Goal: Communication & Community: Share content

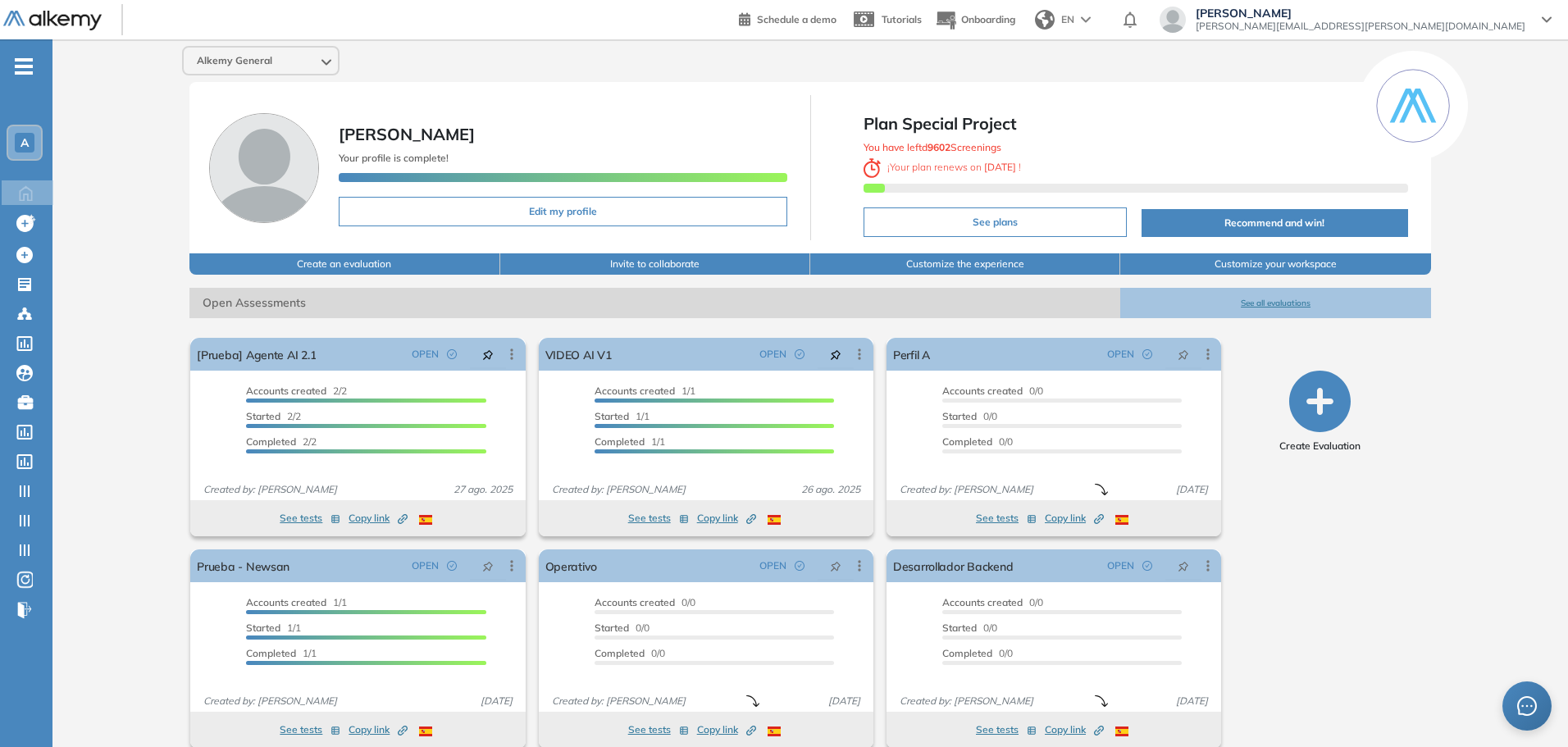
click at [1431, 19] on span "[PERSON_NAME]" at bounding box center [1360, 13] width 330 height 13
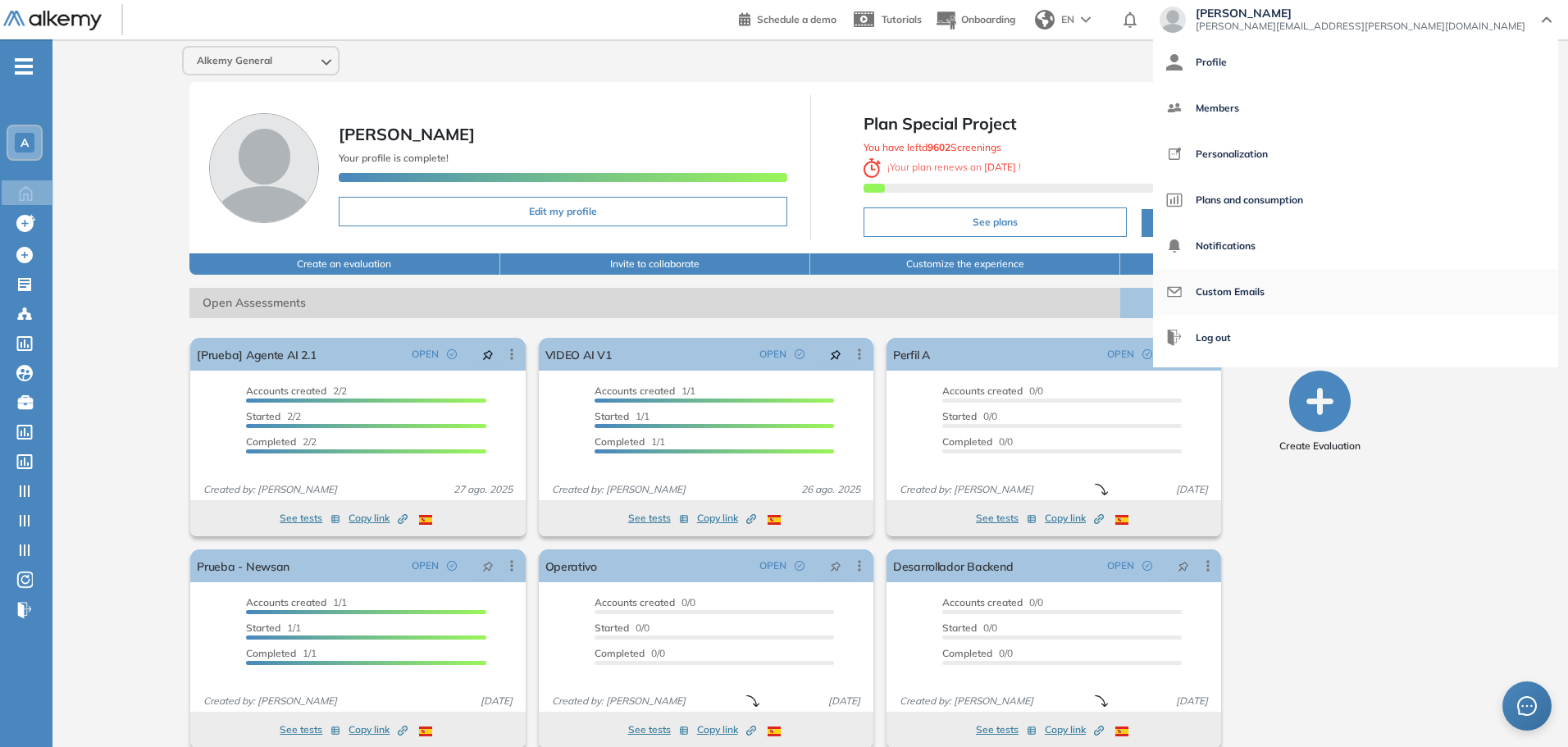
click at [1264, 292] on span "Custom Emails" at bounding box center [1230, 292] width 69 height 39
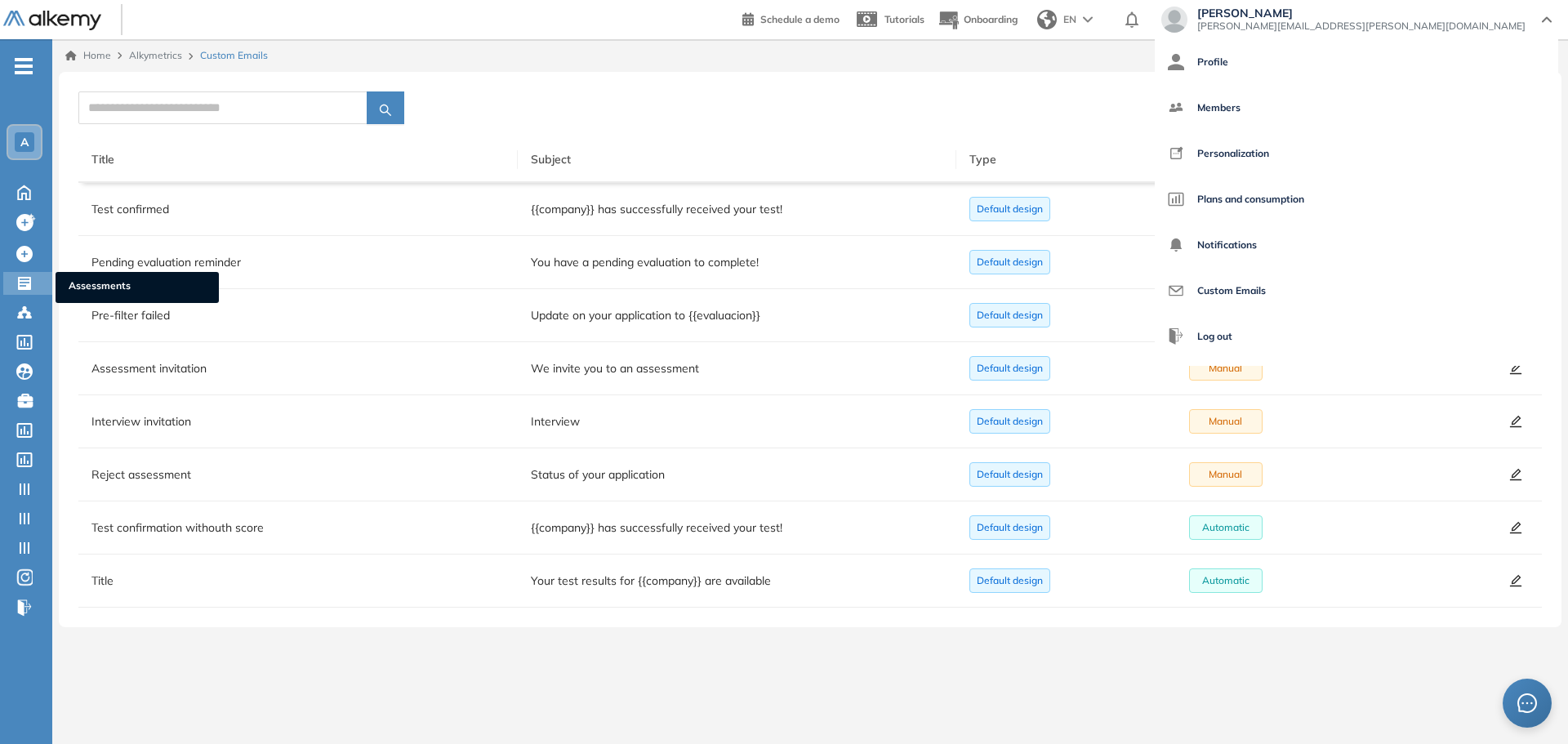
click at [24, 285] on icon at bounding box center [25, 284] width 13 height 13
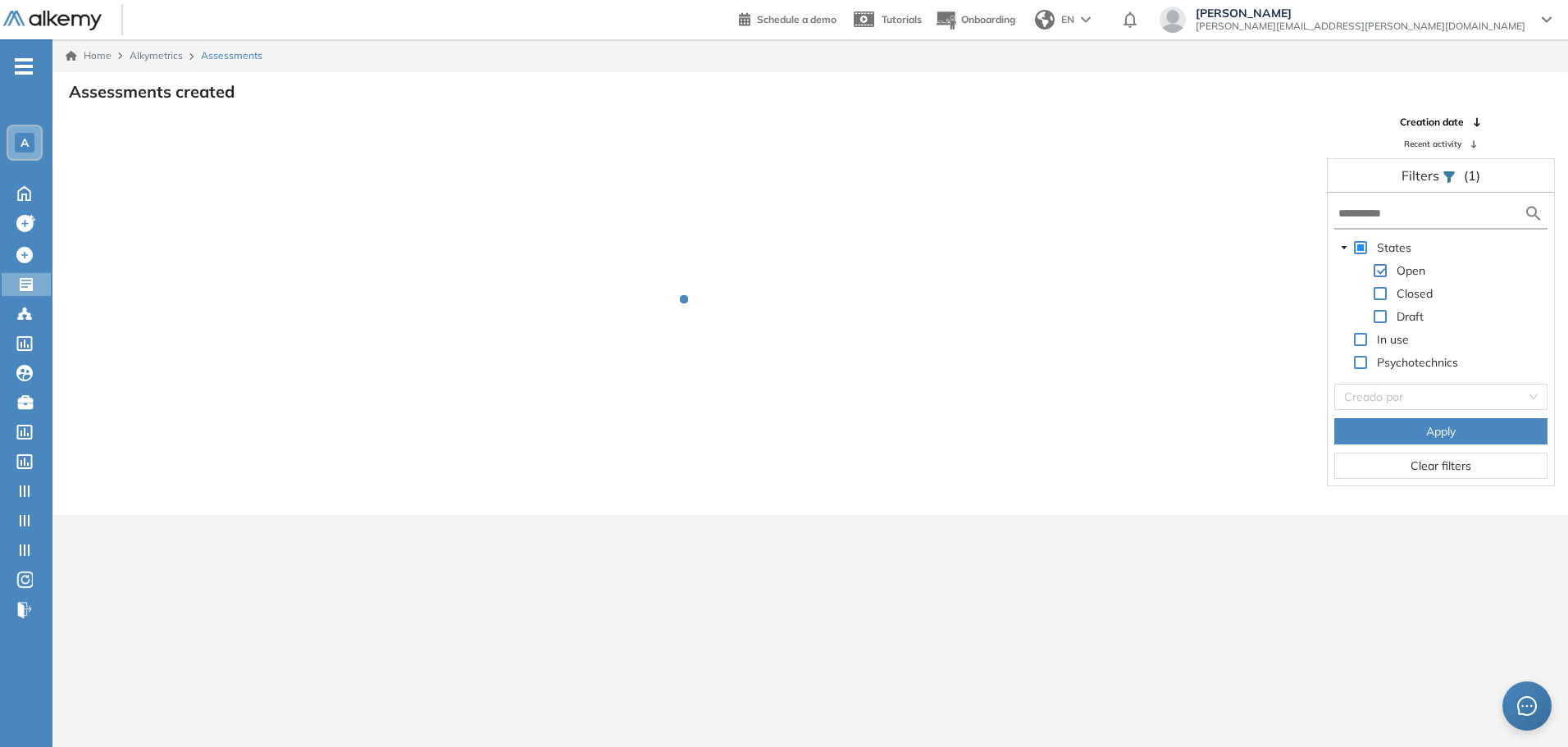
click at [1100, 23] on div "EN" at bounding box center [1064, 19] width 72 height 33
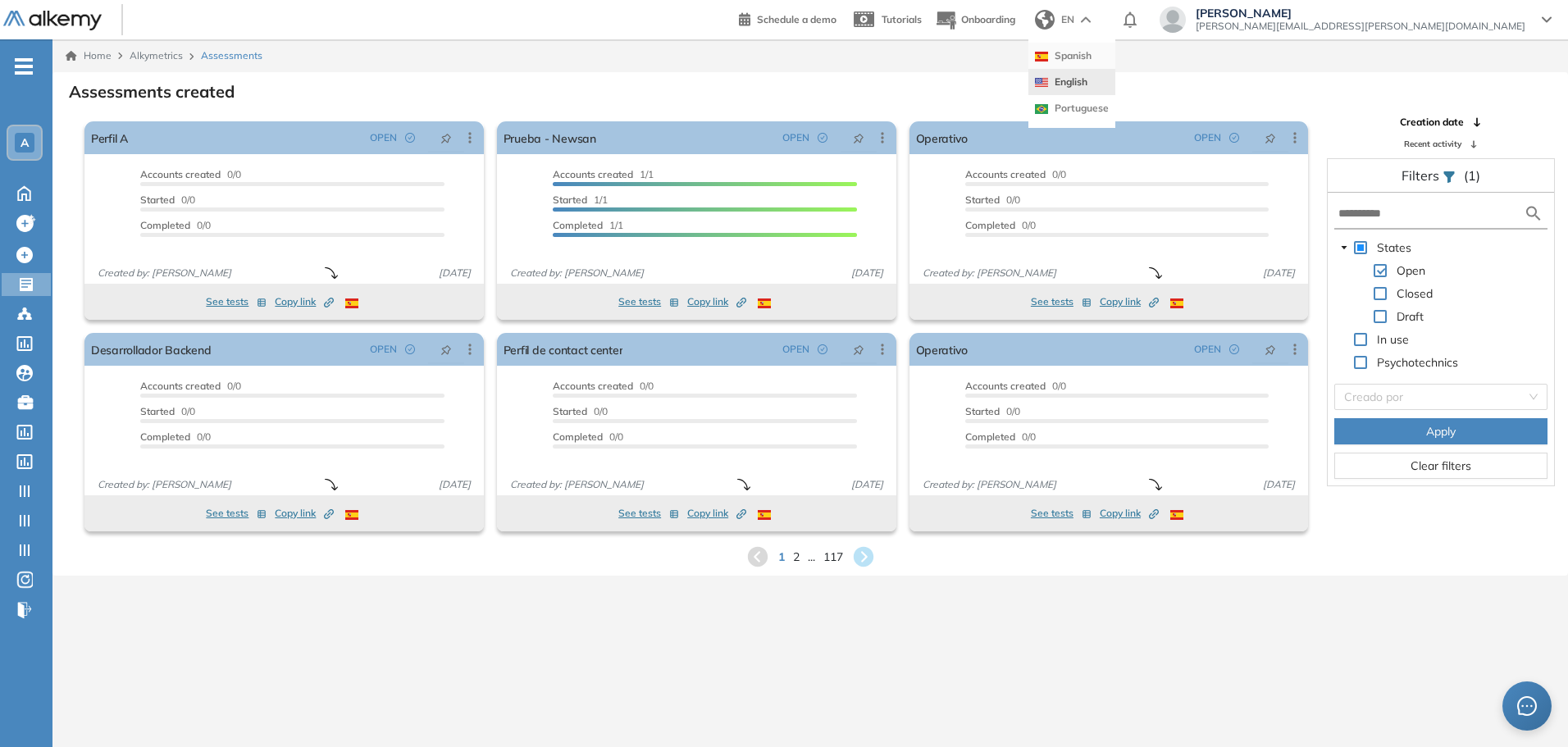
click at [1115, 59] on li "Spanish" at bounding box center [1072, 55] width 87 height 26
click at [32, 140] on div "A" at bounding box center [24, 143] width 20 height 20
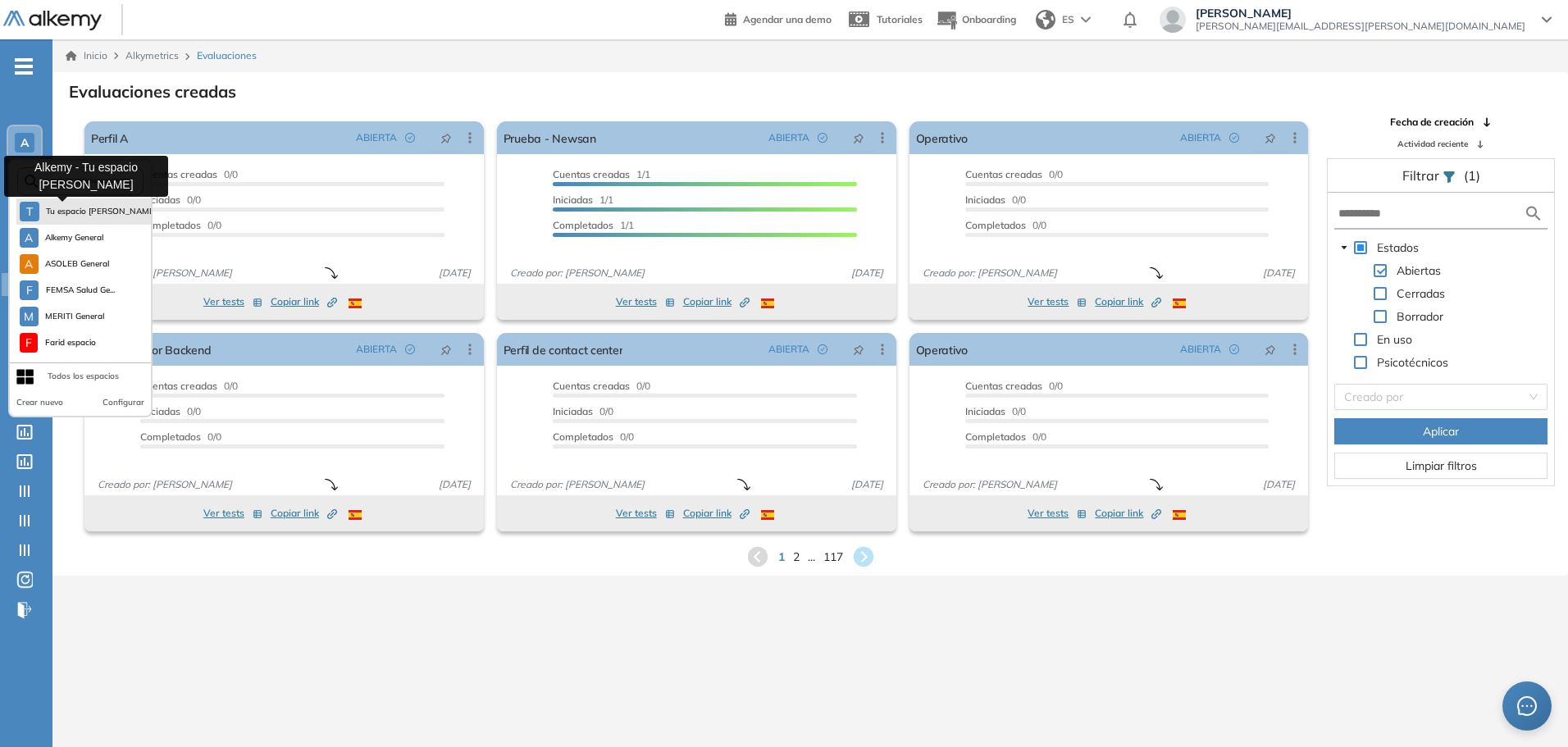
click at [62, 207] on span "Tu espacio [PERSON_NAME]..." at bounding box center [99, 212] width 106 height 13
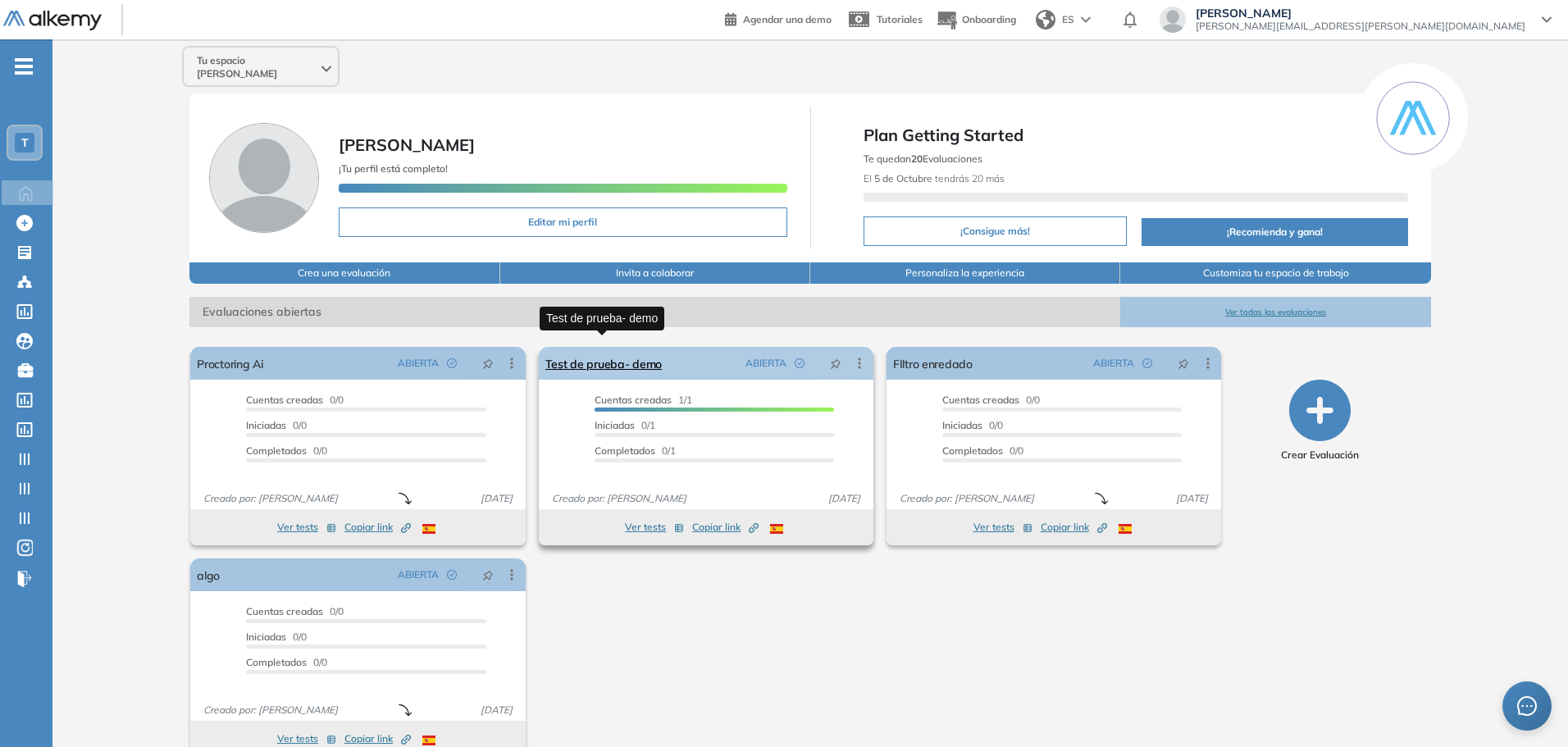
click at [621, 353] on link "Test de prueba- demo" at bounding box center [604, 363] width 117 height 33
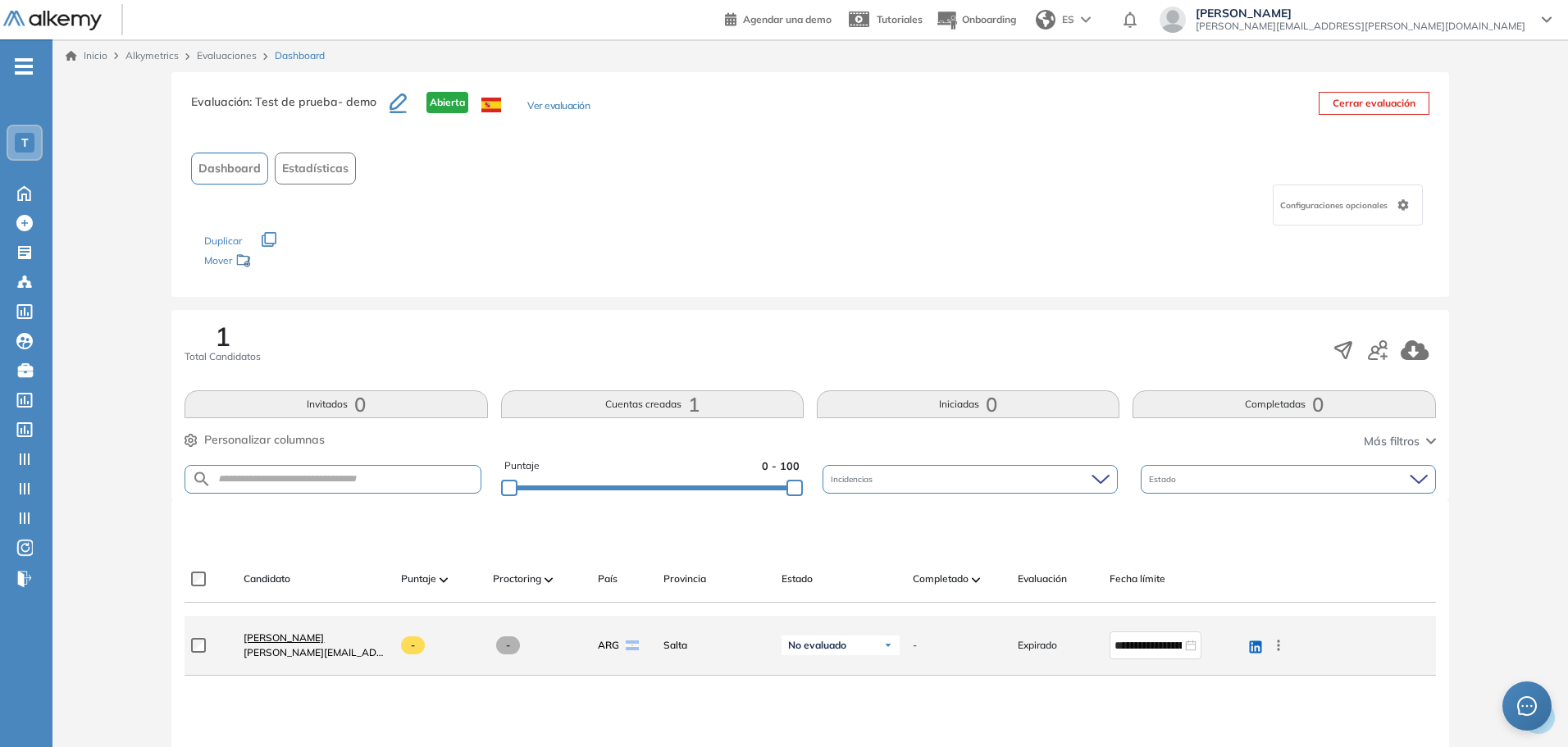
click at [265, 634] on span "[PERSON_NAME]" at bounding box center [284, 638] width 81 height 12
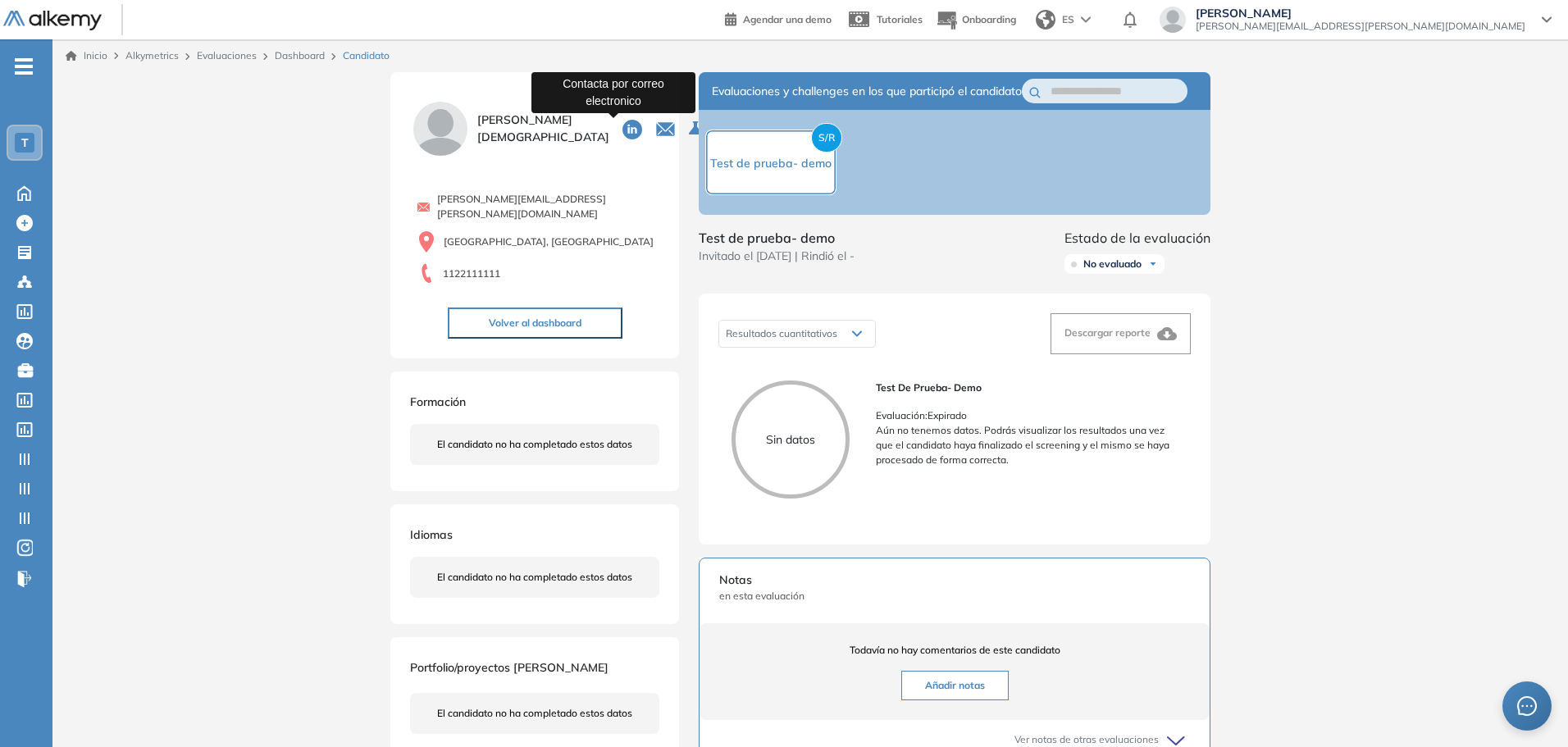
click at [655, 128] on icon "button" at bounding box center [664, 128] width 20 height 20
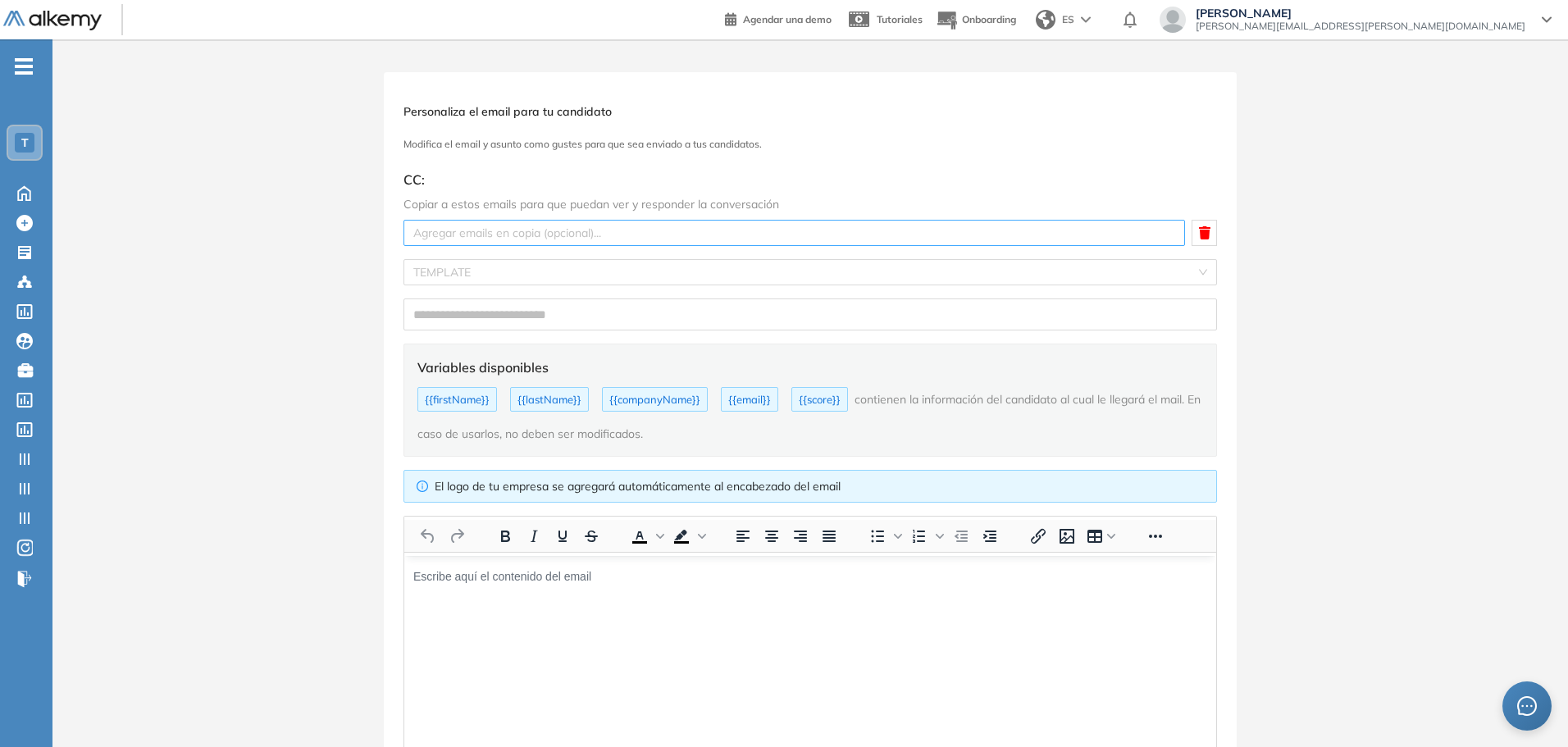
click at [573, 234] on div at bounding box center [794, 233] width 773 height 20
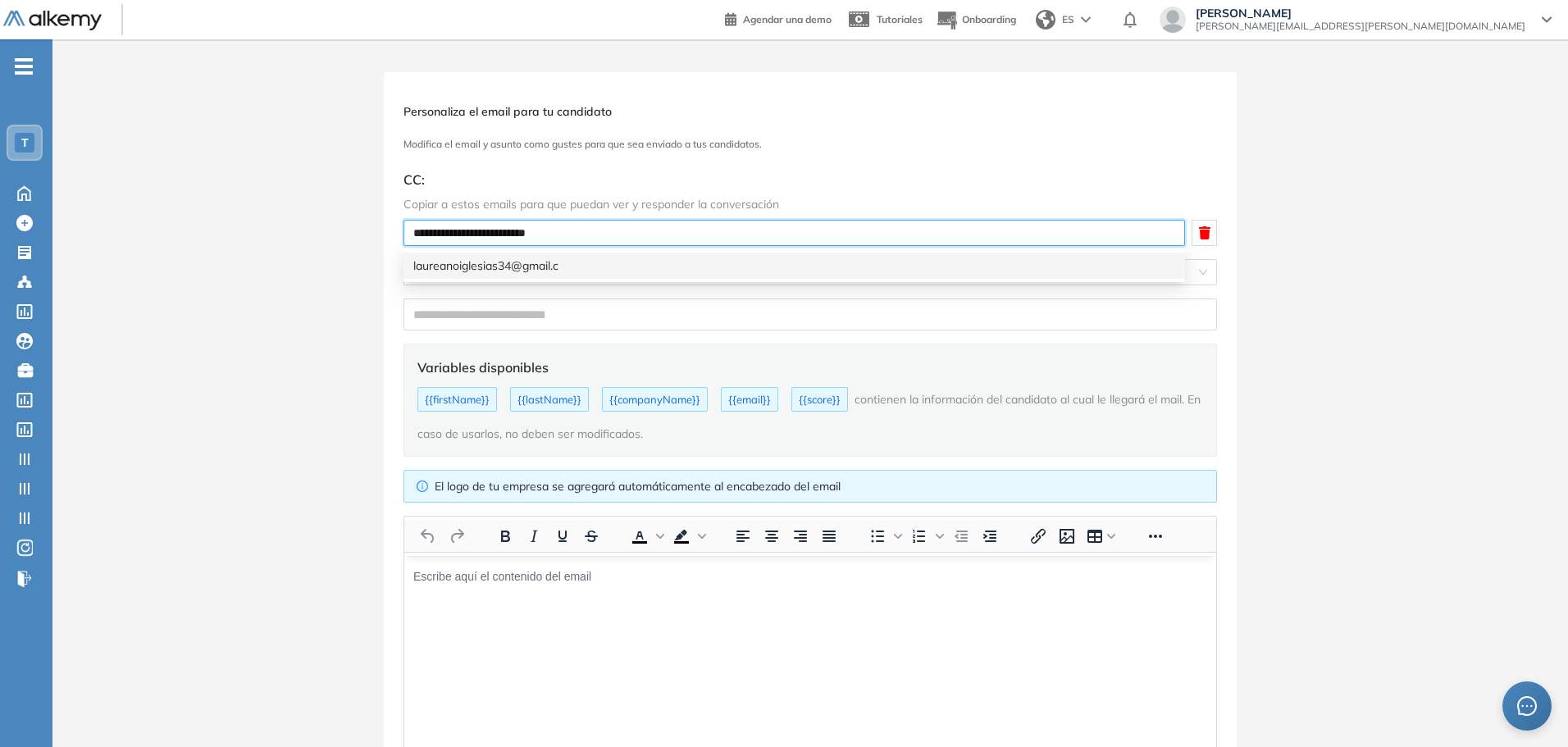
type input "**********"
click at [572, 262] on div "[EMAIL_ADDRESS][DOMAIN_NAME]" at bounding box center [794, 266] width 762 height 18
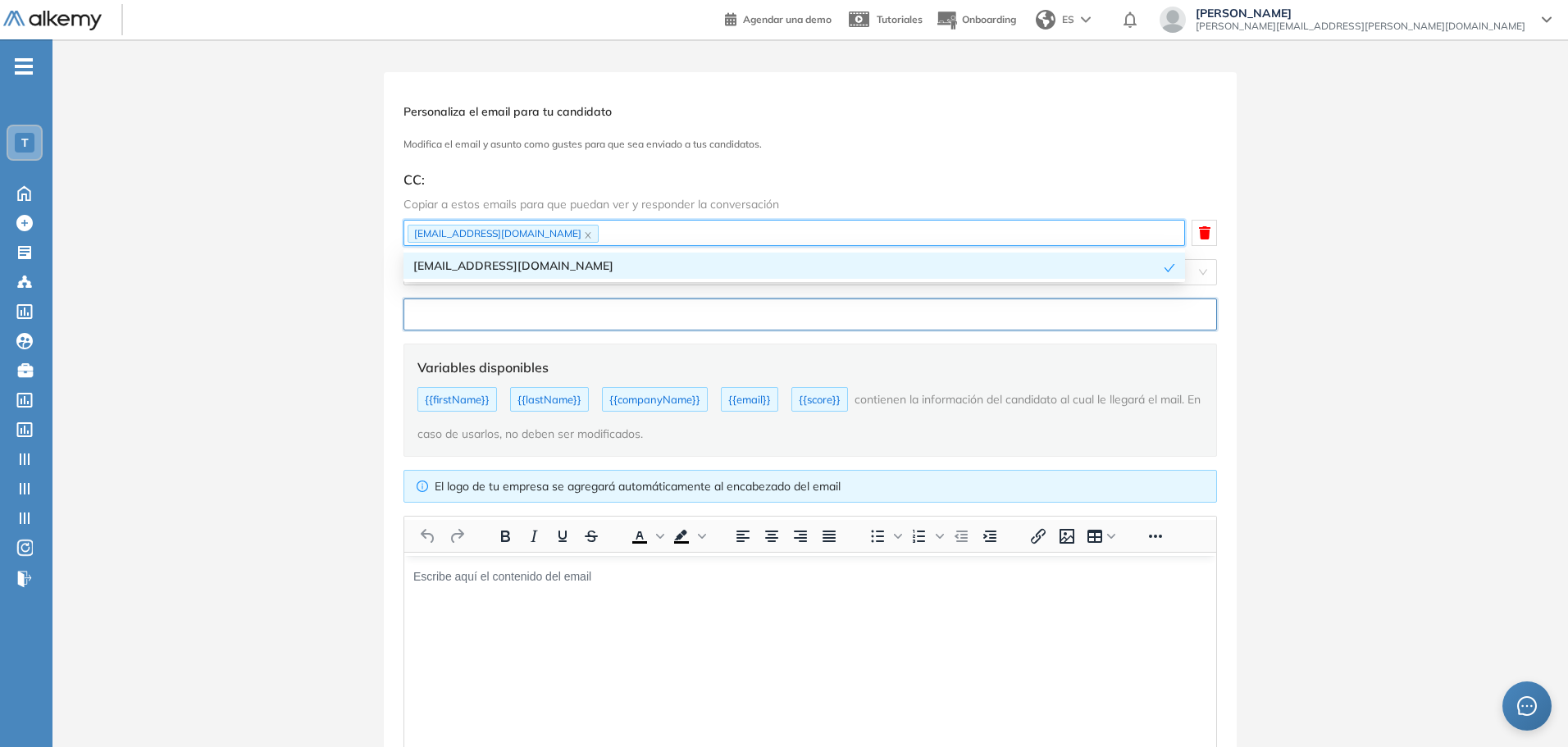
click at [514, 309] on input "text" at bounding box center [810, 314] width 814 height 32
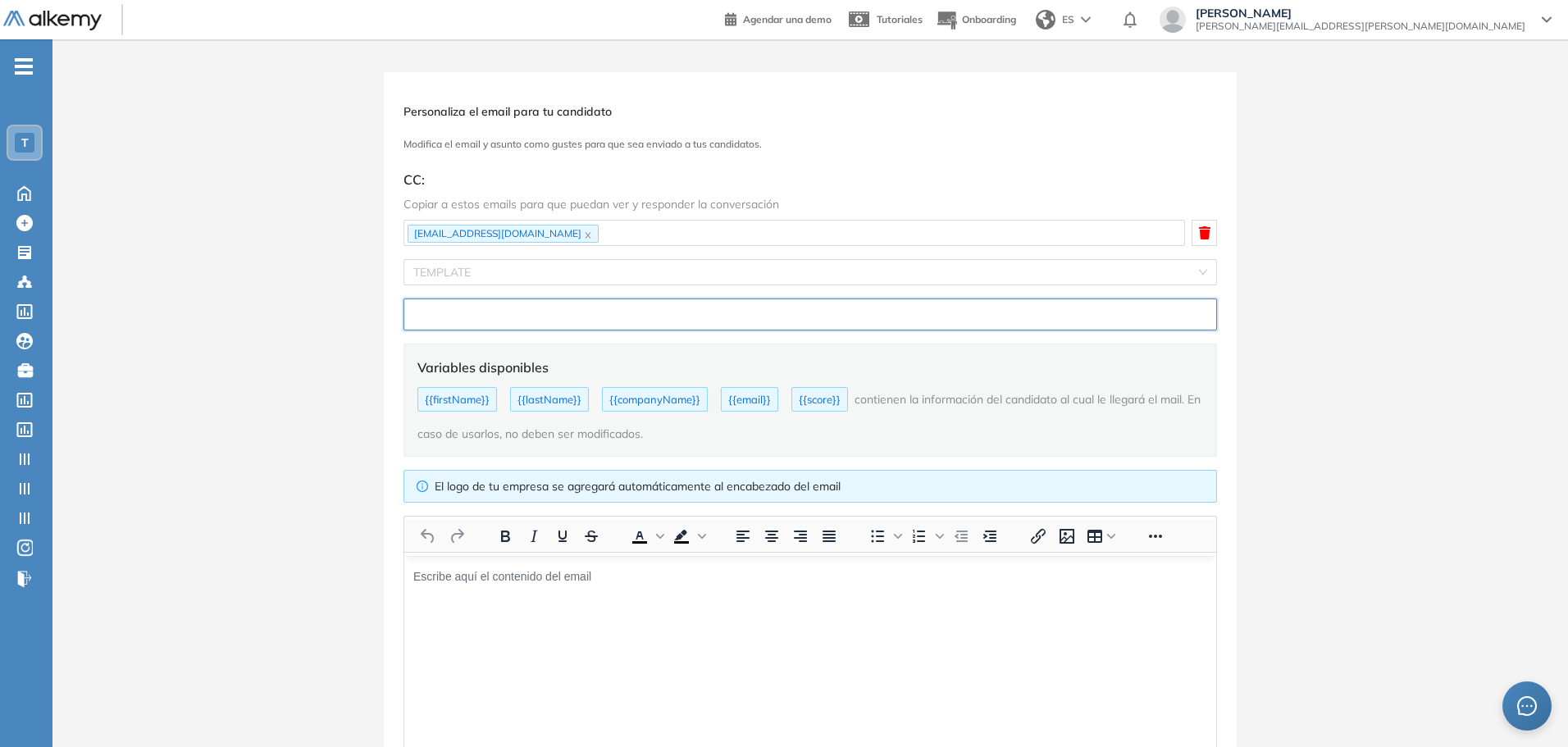
click at [456, 315] on input "text" at bounding box center [810, 314] width 814 height 32
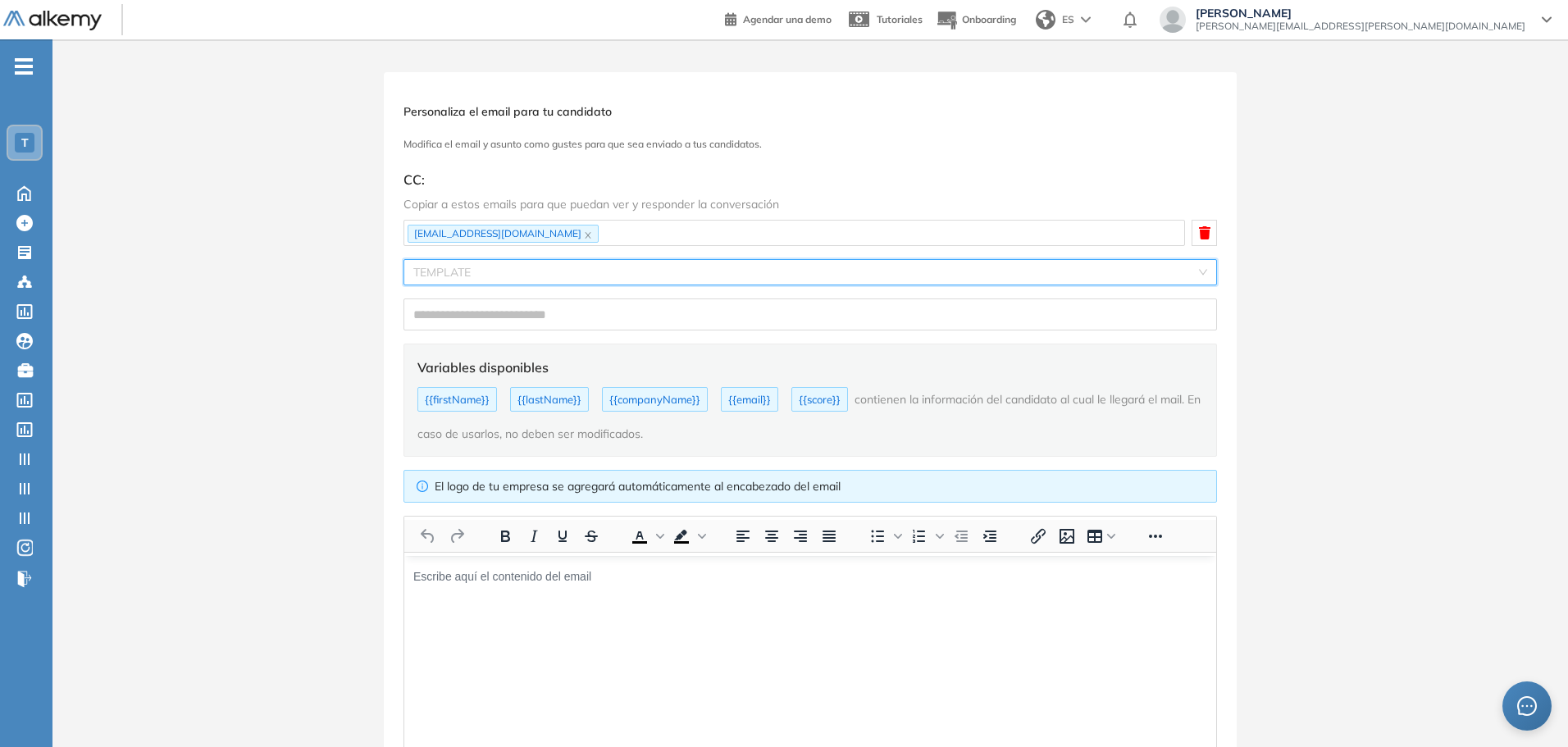
click at [496, 275] on input "search" at bounding box center [804, 272] width 782 height 25
click at [338, 309] on div "Personaliza el email para tu candidato Modifica el email y asunto como gustes p…" at bounding box center [810, 497] width 1515 height 851
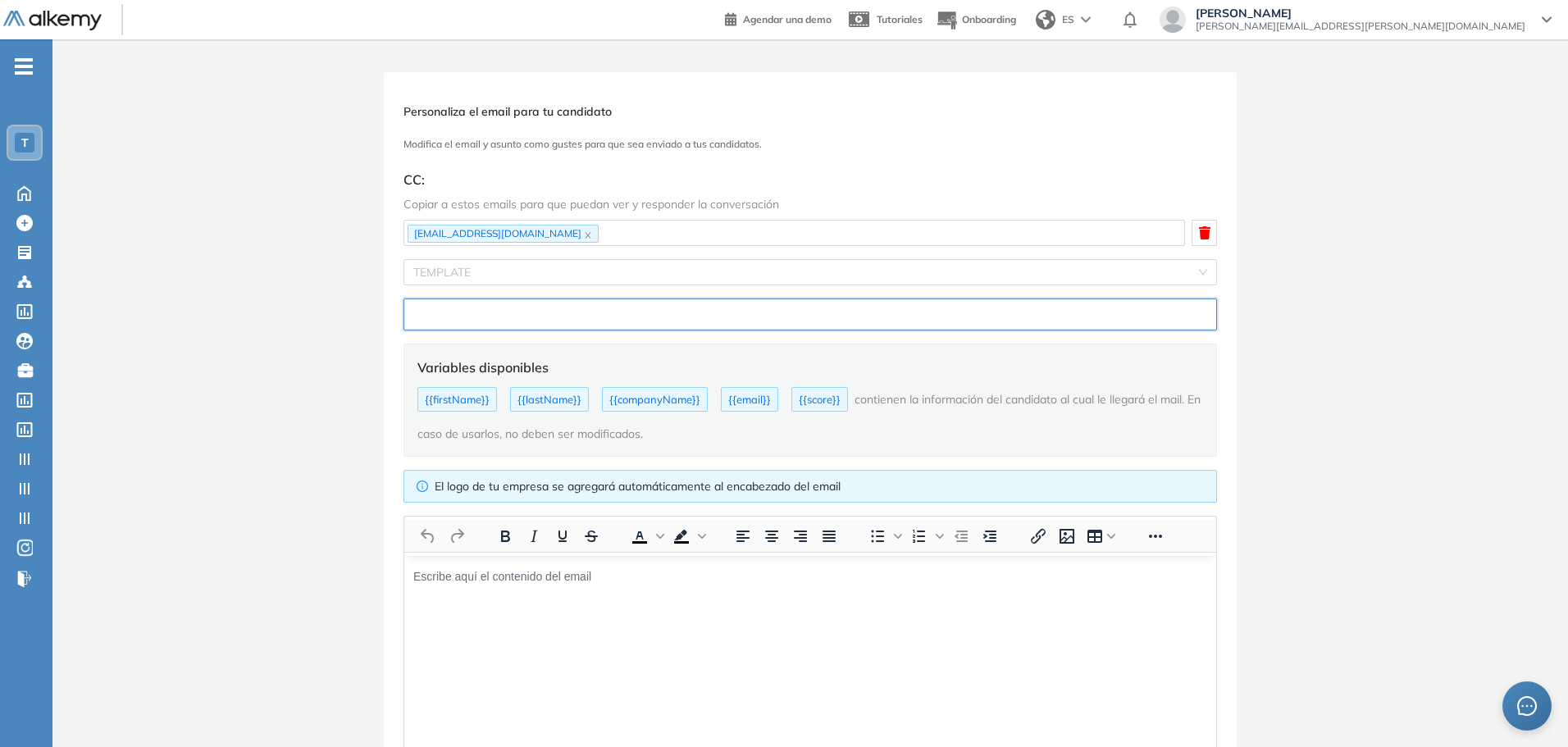
click at [416, 320] on input "text" at bounding box center [810, 314] width 814 height 32
type input "****"
click at [509, 582] on body "Área de texto enriquecido. Pulse ALT-0 para abrir la ayuda." at bounding box center [810, 575] width 796 height 18
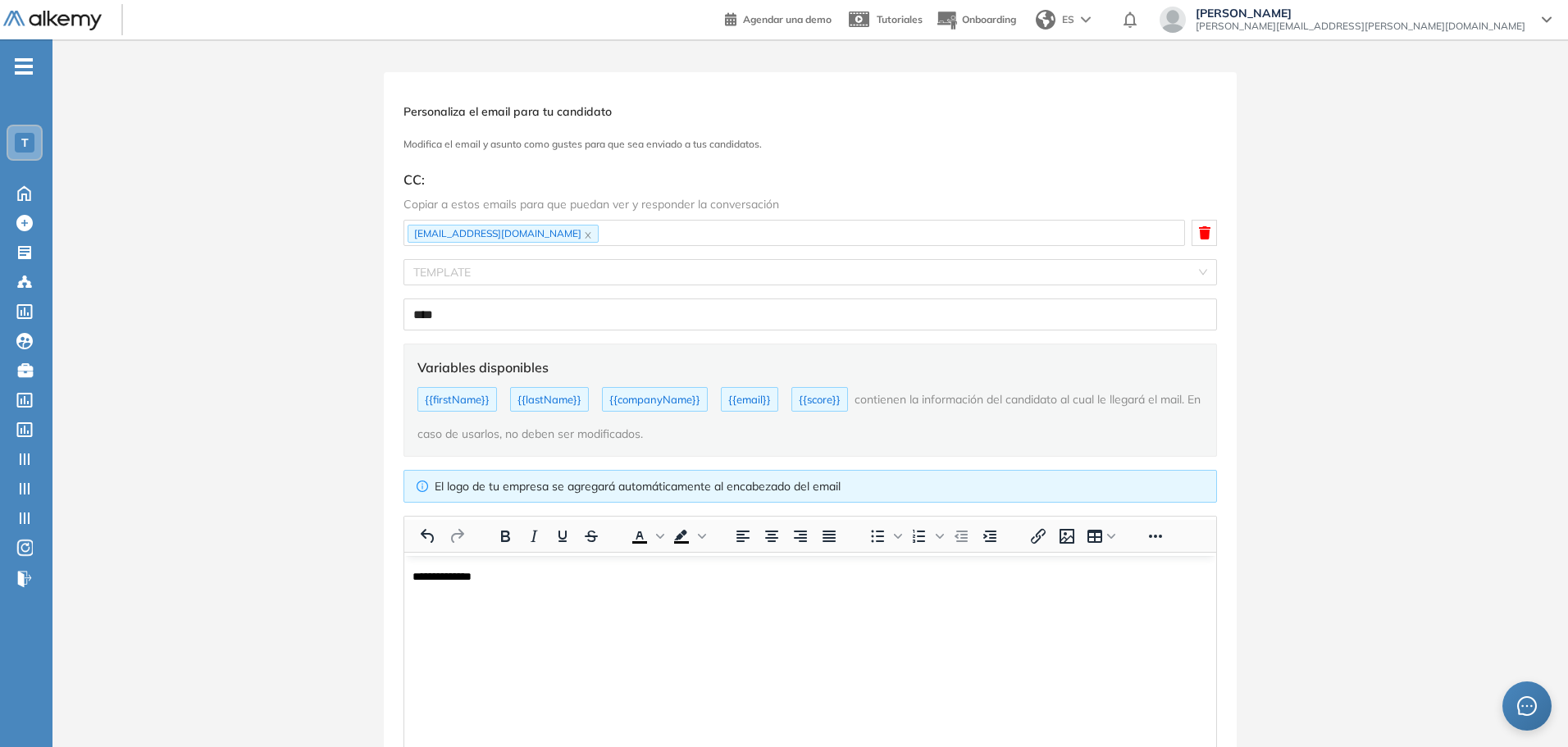
click at [215, 495] on div "Personaliza el email para tu candidato Modifica el email y asunto como gustes p…" at bounding box center [810, 497] width 1515 height 851
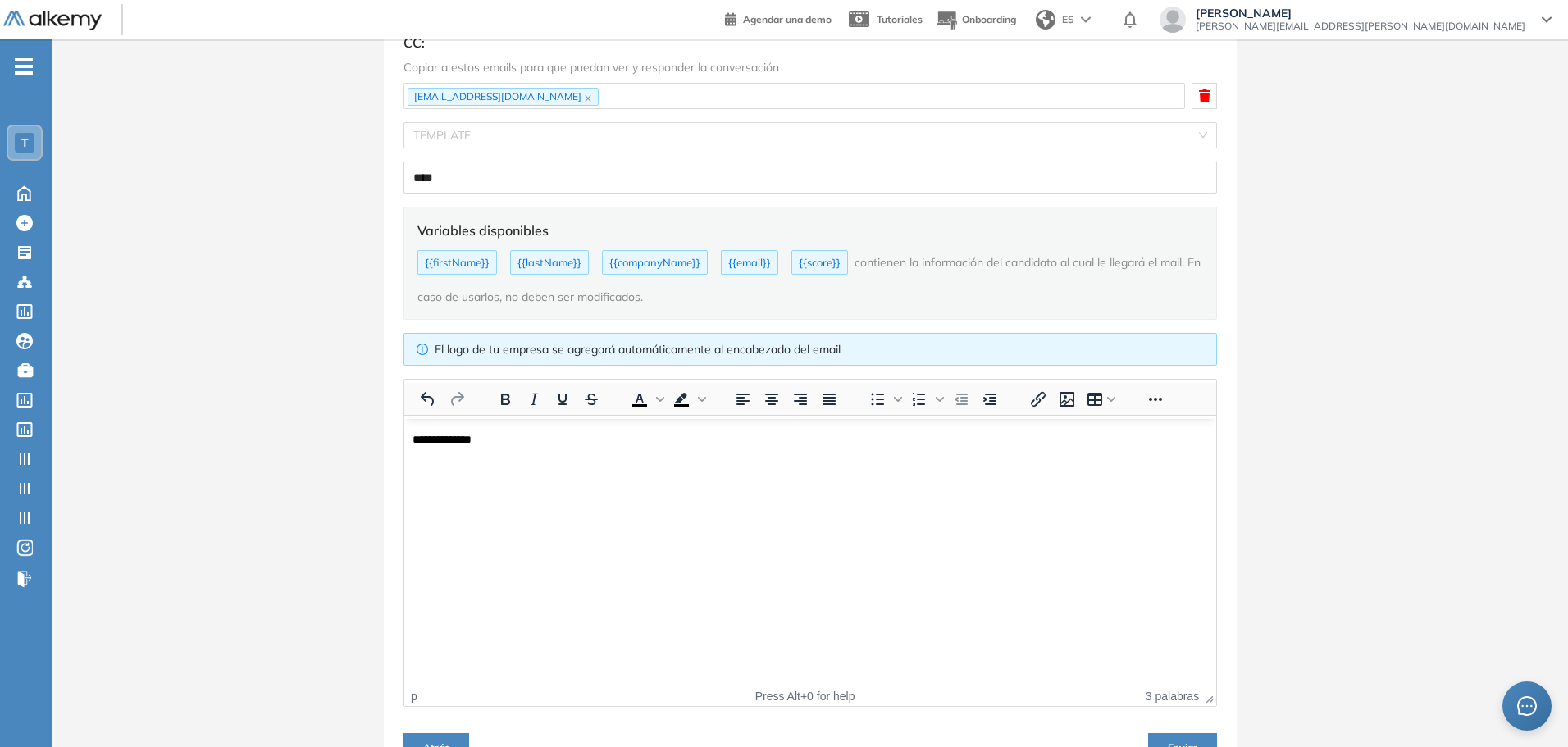
scroll to position [175, 0]
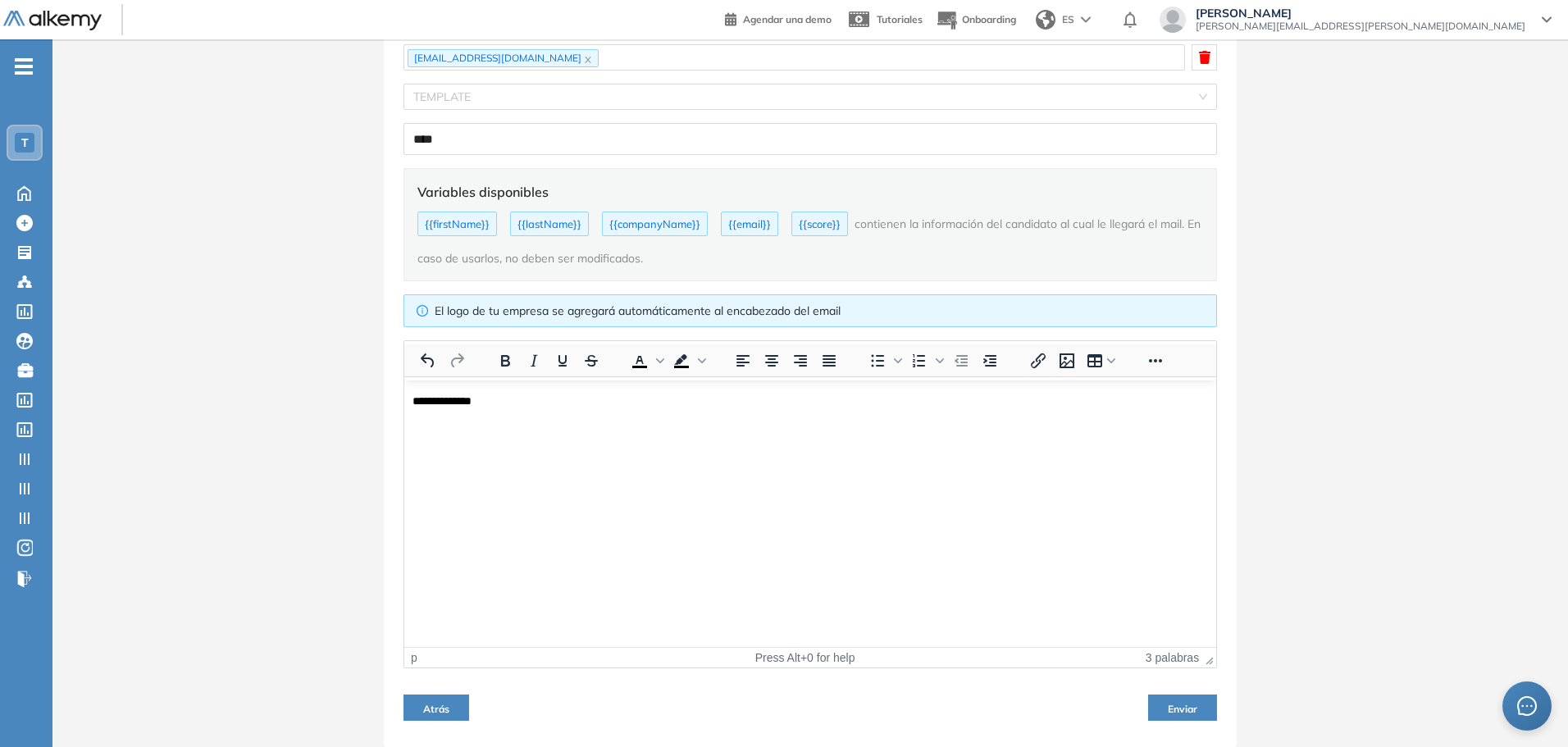
click at [1182, 706] on span "Enviar" at bounding box center [1182, 709] width 30 height 12
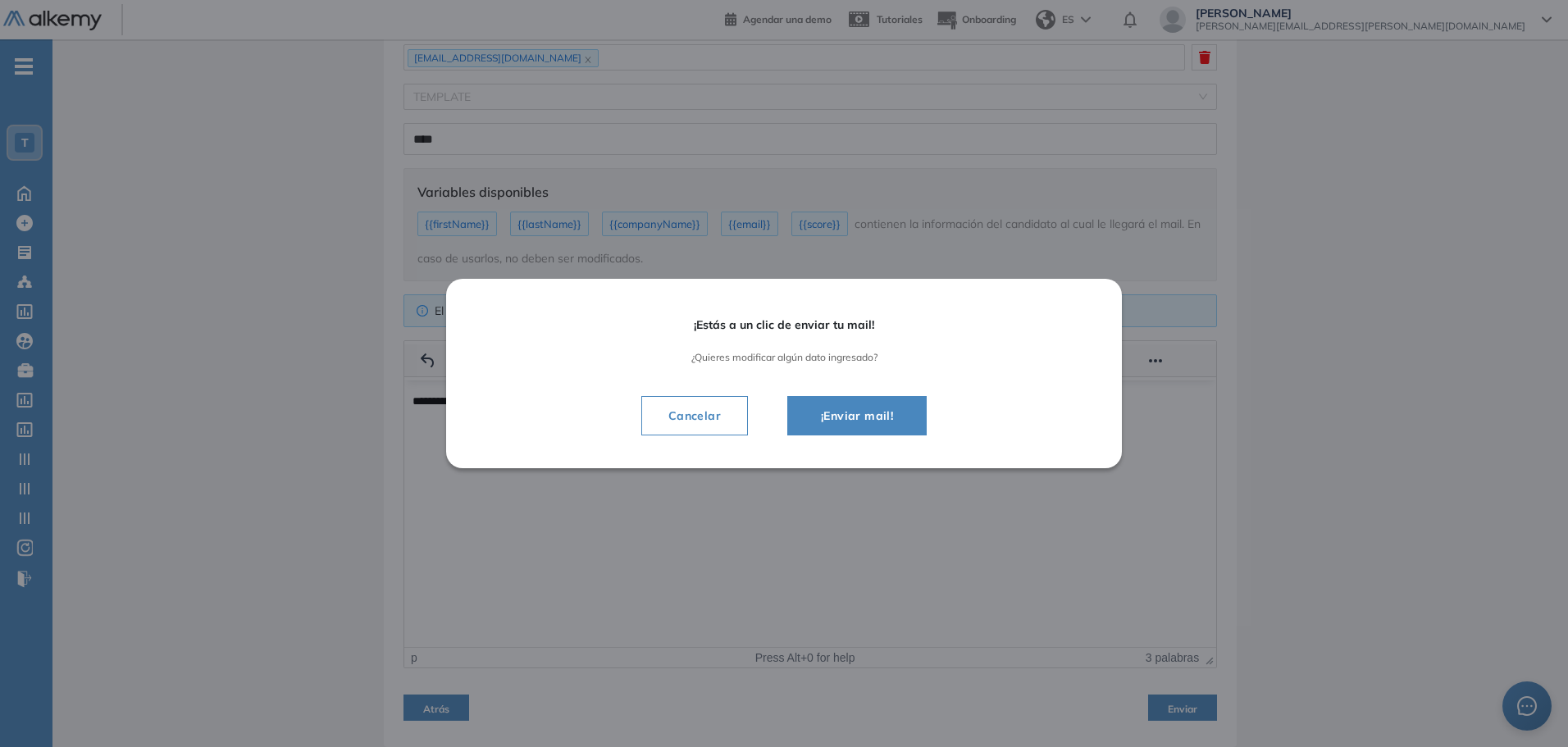
click at [871, 414] on span "¡Enviar mail!" at bounding box center [857, 415] width 99 height 20
